Goal: Task Accomplishment & Management: Manage account settings

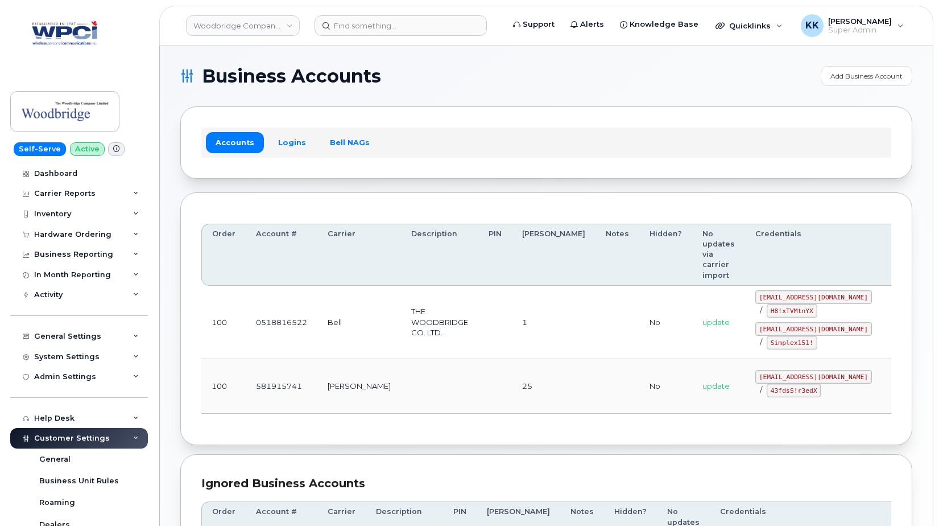
scroll to position [328, 0]
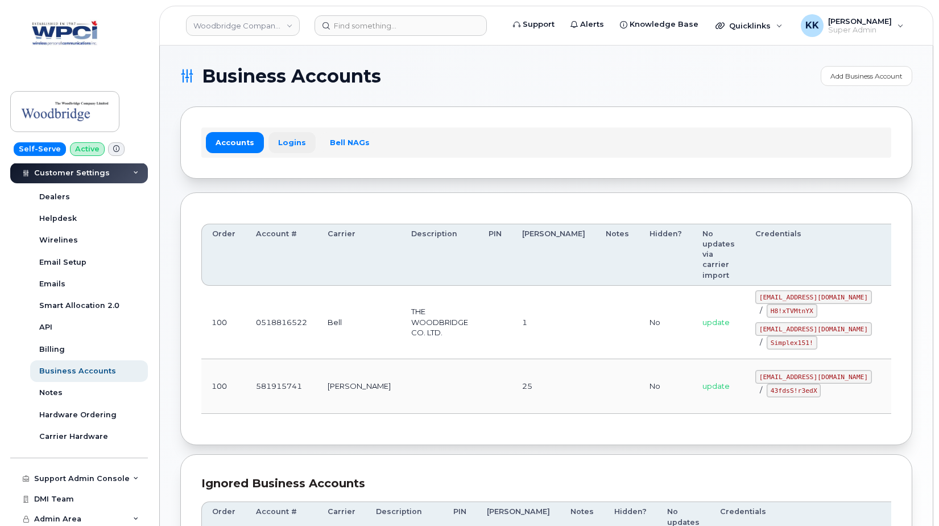
click at [281, 151] on link "Logins" at bounding box center [292, 142] width 47 height 20
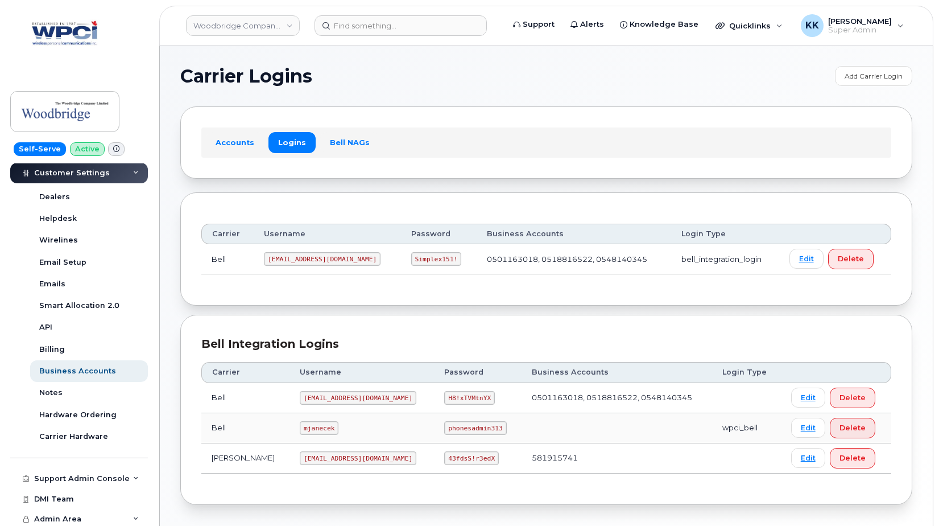
click at [320, 458] on code "woodbridge@myserve.ca" at bounding box center [358, 458] width 117 height 14
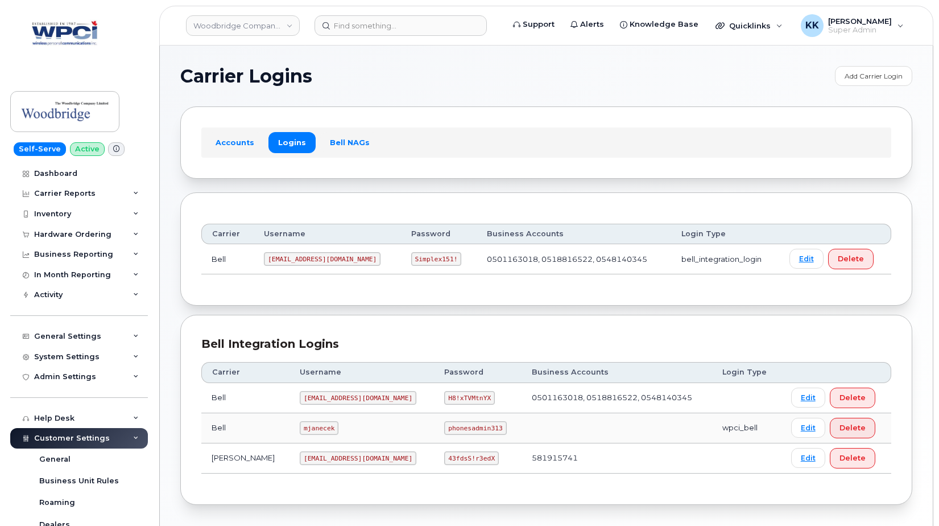
click at [444, 460] on code "43fdsS!r3edX" at bounding box center [471, 458] width 54 height 14
click at [77, 172] on link "Dashboard" at bounding box center [79, 173] width 138 height 20
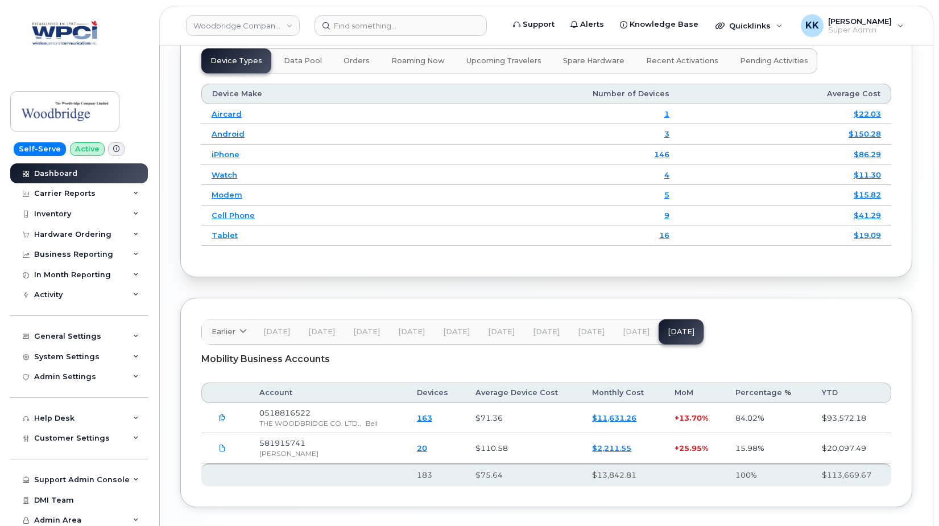
scroll to position [1564, 0]
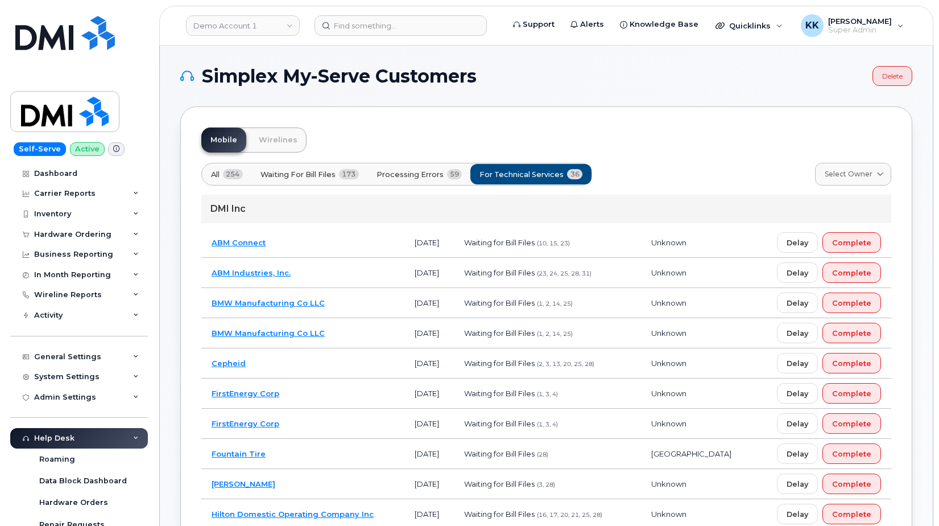
click at [348, 310] on td "BMW Manufacturing Co LLC" at bounding box center [302, 303] width 203 height 30
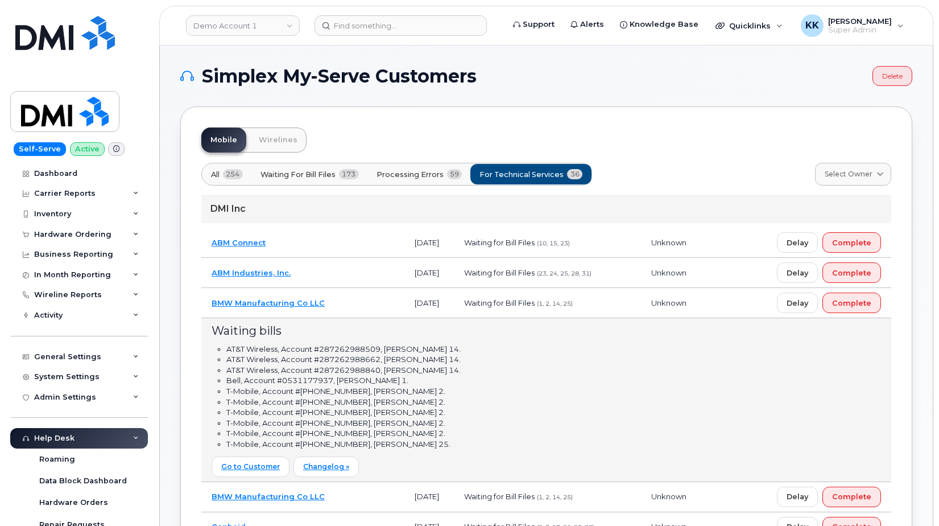
click at [352, 307] on td "BMW Manufacturing Co LLC" at bounding box center [302, 303] width 203 height 30
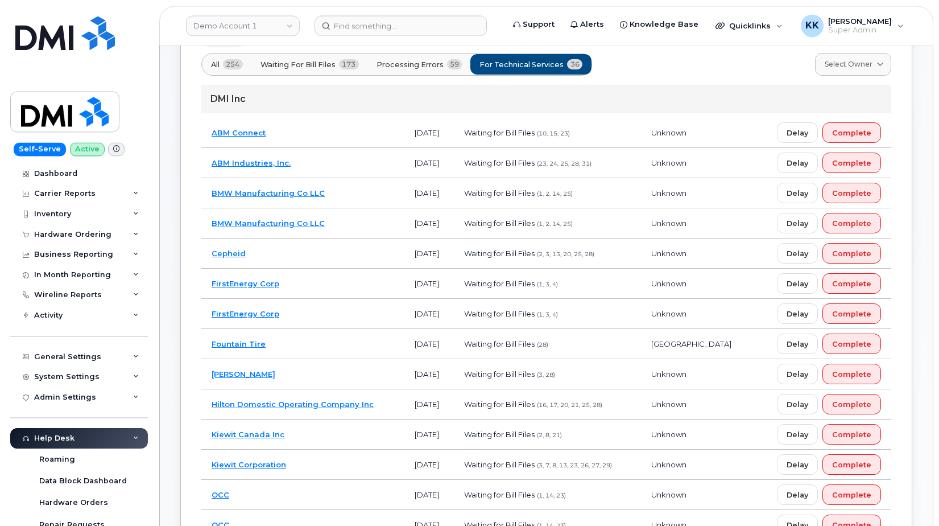
scroll to position [116, 0]
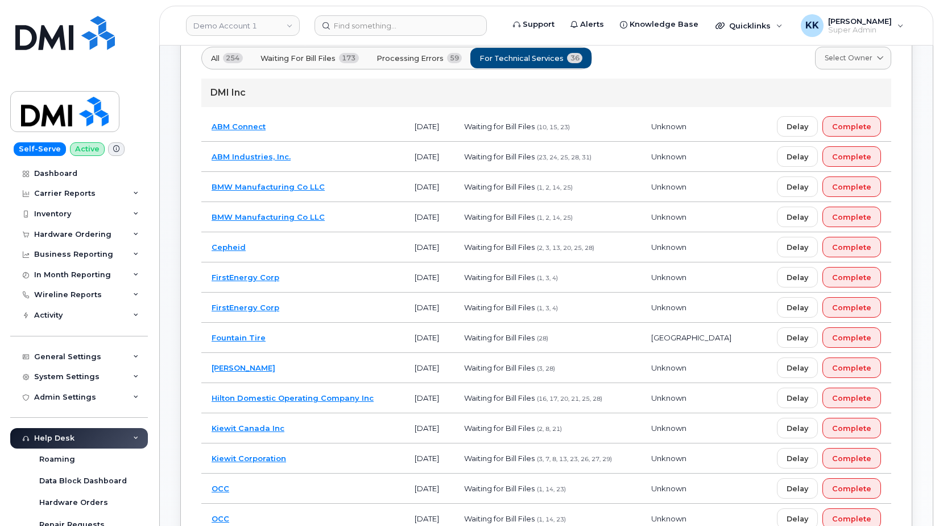
click at [388, 401] on td "Hilton Domestic Operating Company Inc" at bounding box center [302, 398] width 203 height 30
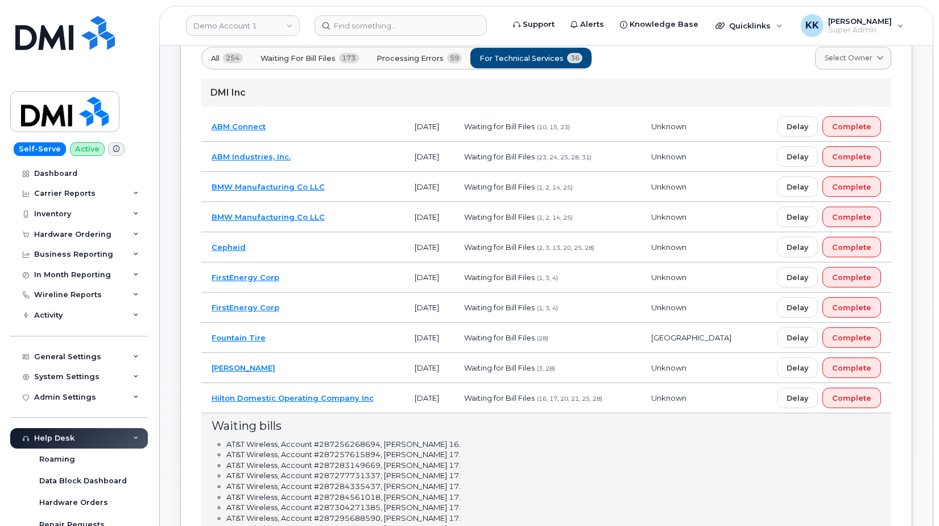
click at [308, 344] on td "Fountain Tire" at bounding box center [302, 338] width 203 height 30
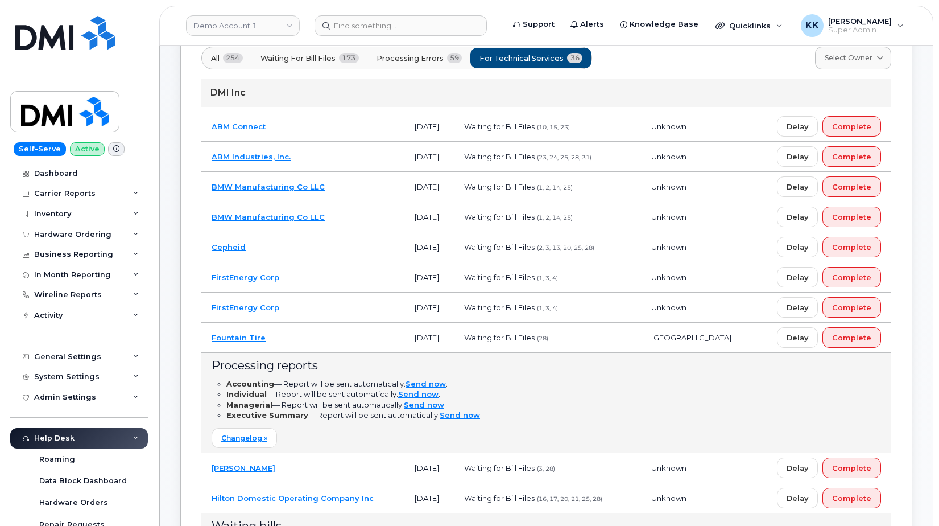
click at [308, 337] on td "Fountain Tire" at bounding box center [302, 338] width 203 height 30
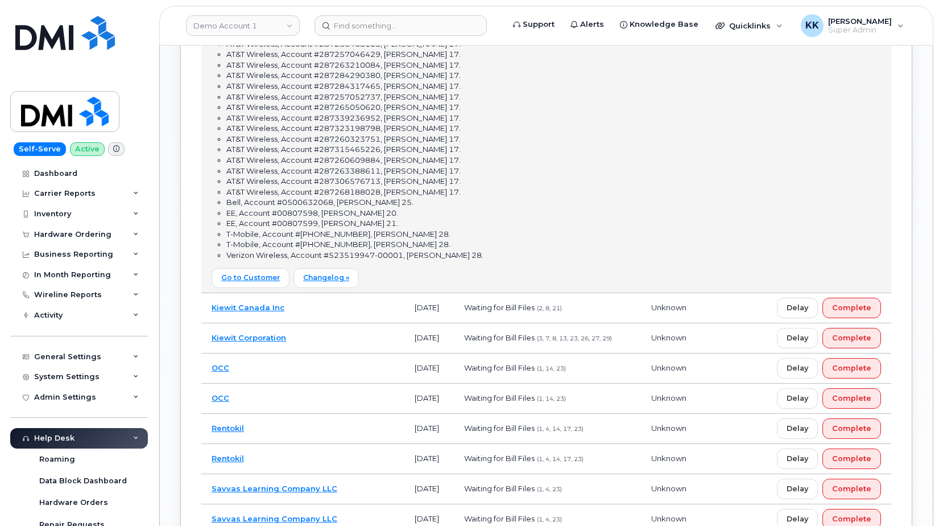
scroll to position [1045, 0]
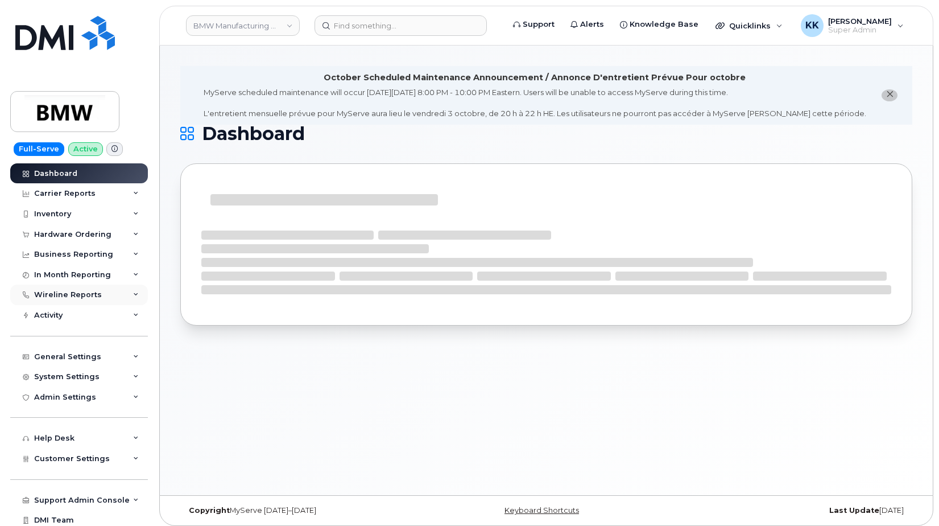
click at [56, 297] on div "Wireline Reports" at bounding box center [68, 294] width 68 height 9
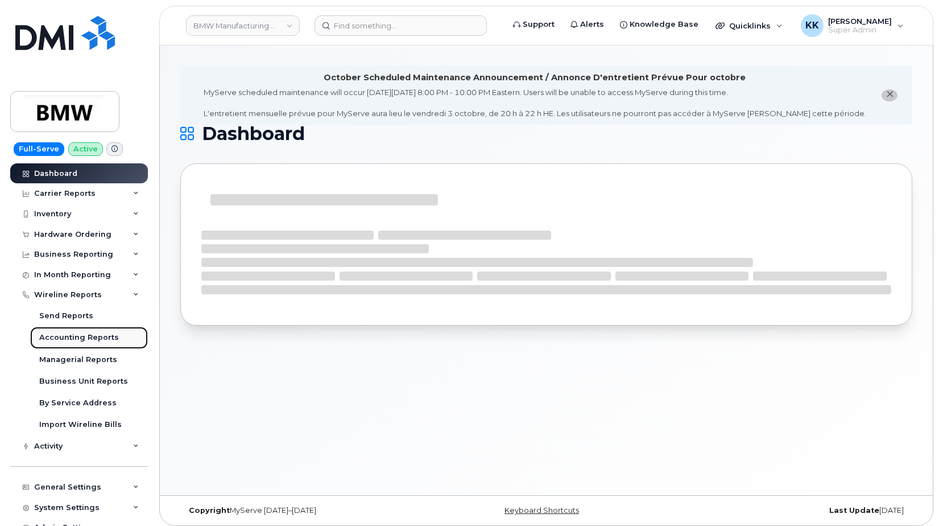
click at [61, 340] on div "Accounting Reports" at bounding box center [79, 337] width 80 height 10
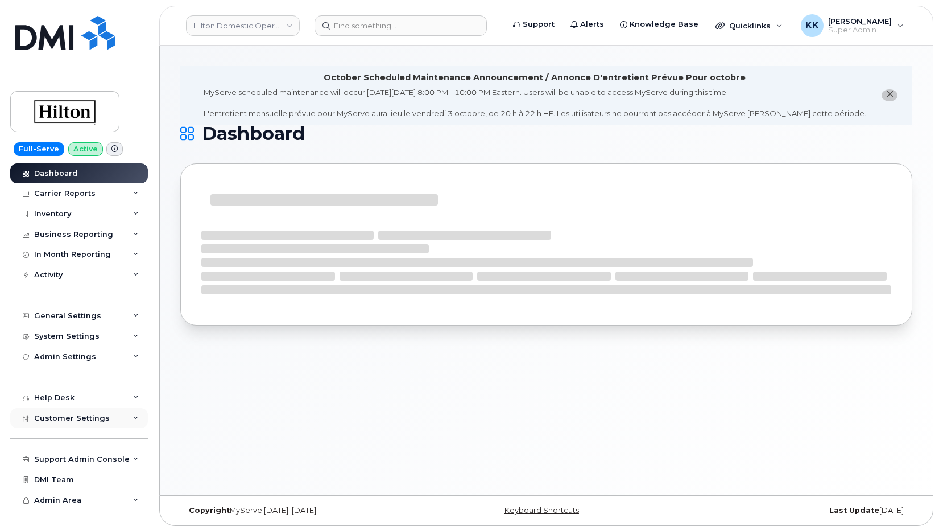
click at [116, 417] on div "Customer Settings" at bounding box center [79, 418] width 138 height 20
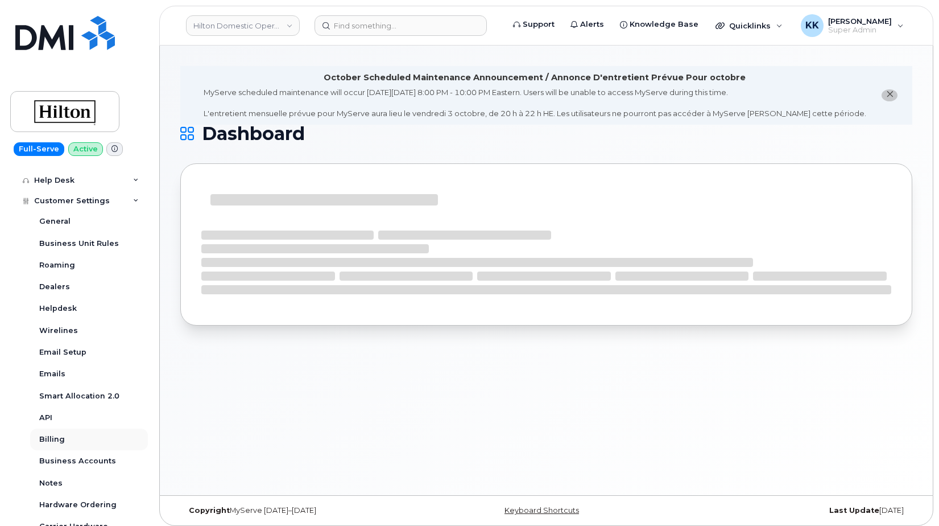
scroll to position [219, 0]
click at [97, 460] on div "Business Accounts" at bounding box center [77, 460] width 77 height 10
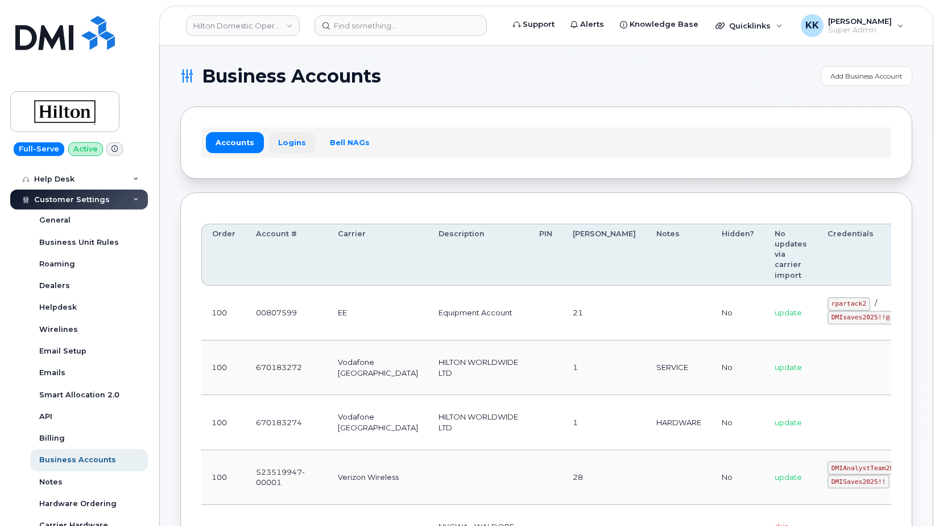
click at [293, 142] on link "Logins" at bounding box center [292, 142] width 47 height 20
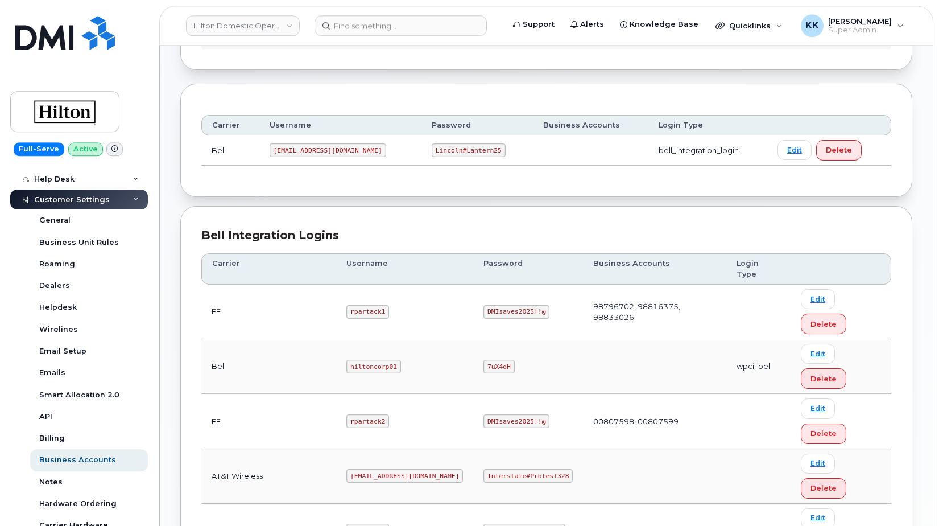
scroll to position [174, 0]
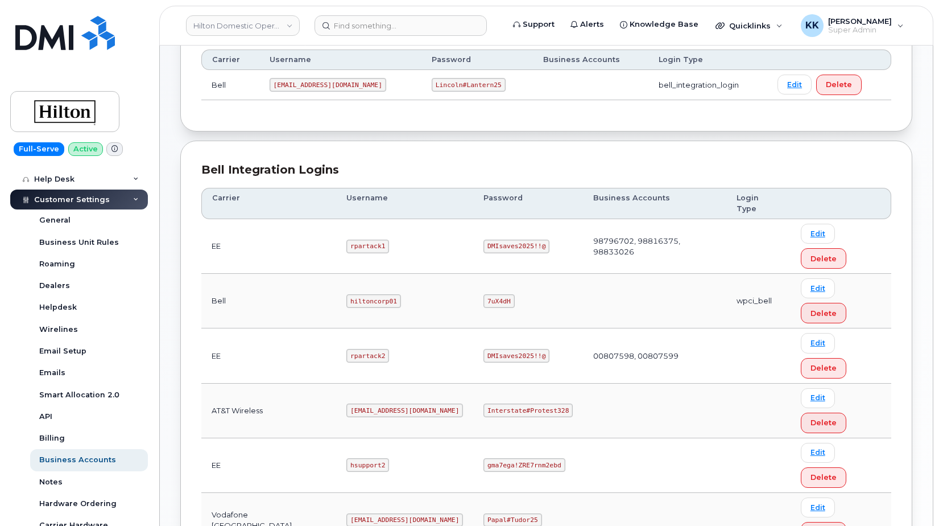
click at [348, 240] on code "rpartack1" at bounding box center [368, 247] width 43 height 14
click at [508, 240] on code "DMIsaves2025!!@" at bounding box center [517, 247] width 66 height 14
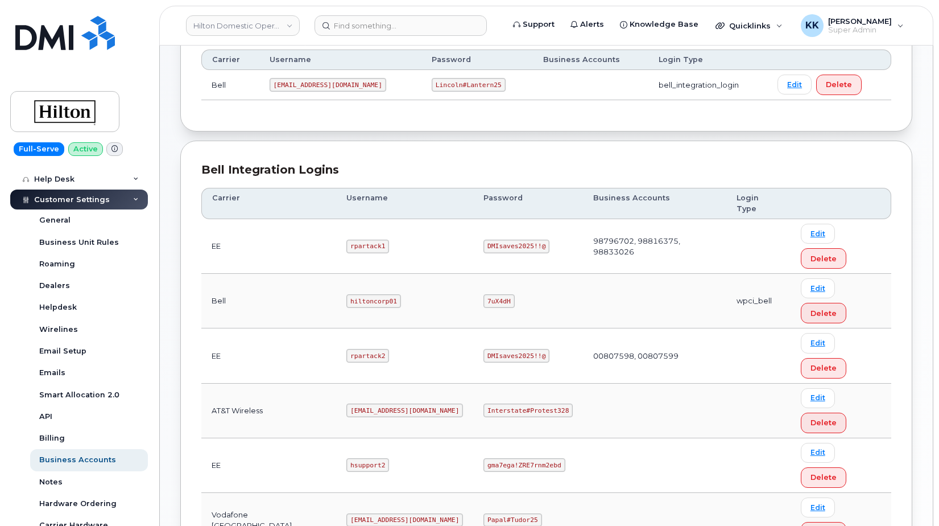
click at [508, 240] on code "DMIsaves2025!!@" at bounding box center [517, 247] width 66 height 14
click at [347, 349] on code "rpartack2" at bounding box center [368, 356] width 43 height 14
copy code "rpartack2"
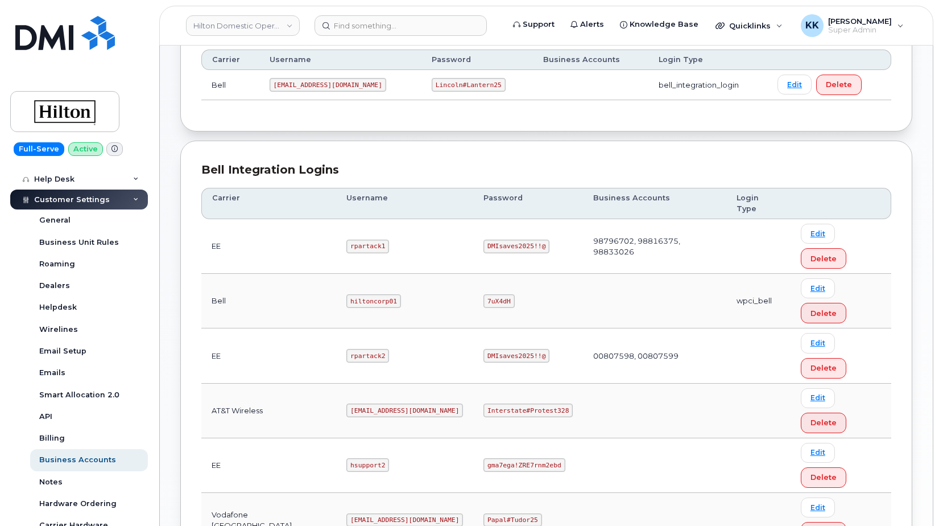
click at [498, 349] on code "DMIsaves2025!!@" at bounding box center [517, 356] width 66 height 14
